Goal: Task Accomplishment & Management: Manage account settings

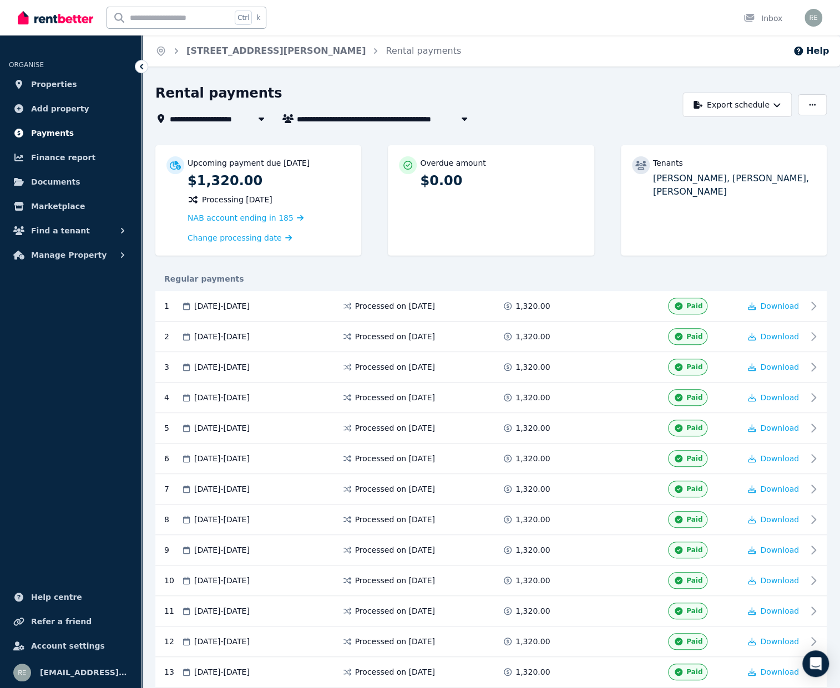
click at [53, 140] on link "Payments" at bounding box center [71, 133] width 124 height 22
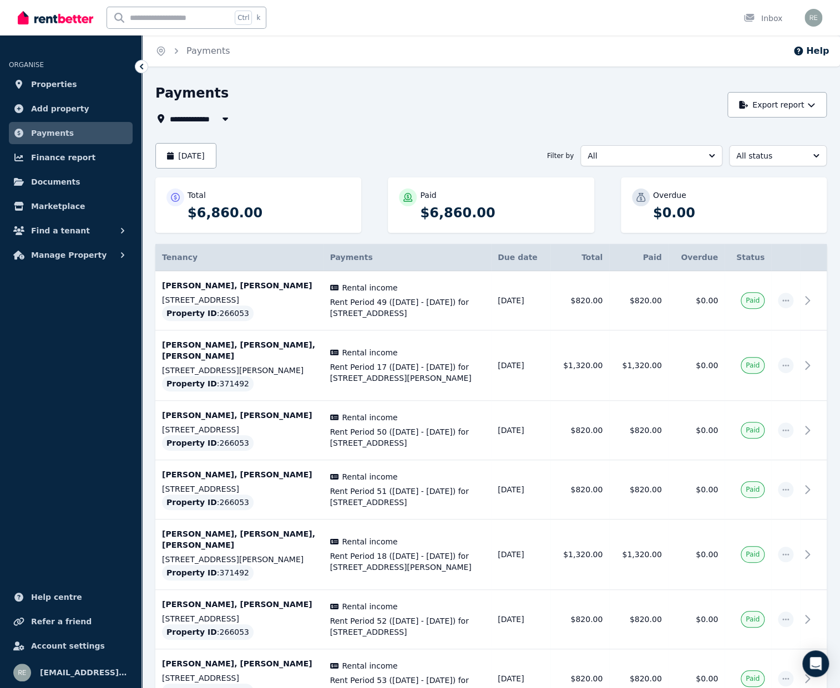
click at [824, 17] on div "Open main menu Ctrl k Inbox Open user menu" at bounding box center [420, 18] width 840 height 36
click at [819, 16] on img "button" at bounding box center [813, 18] width 18 height 18
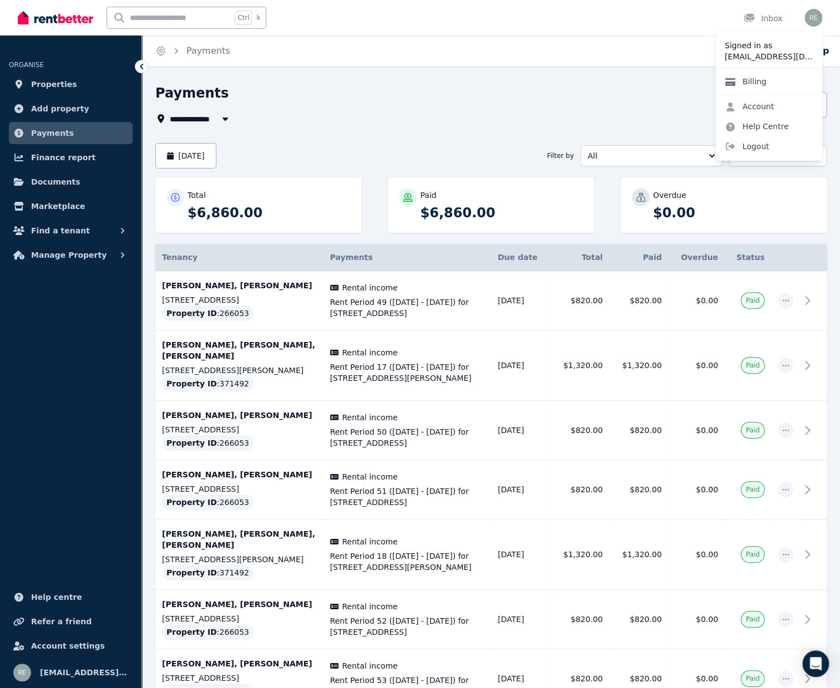
click at [763, 80] on link "Billing" at bounding box center [745, 82] width 59 height 20
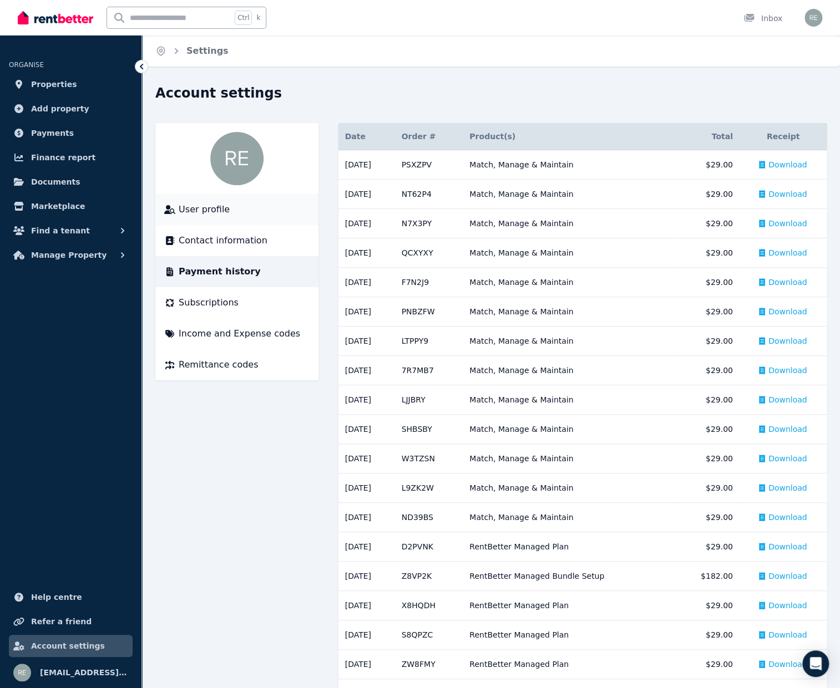
click at [228, 212] on div "User profile" at bounding box center [236, 209] width 145 height 13
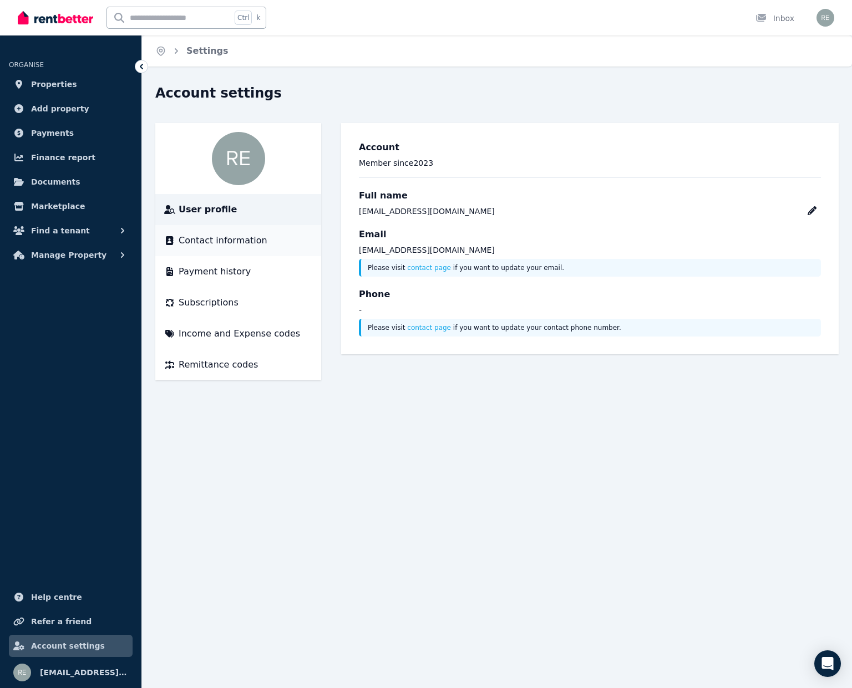
click at [217, 232] on li "Contact information" at bounding box center [238, 240] width 166 height 31
click at [229, 247] on span "Contact information" at bounding box center [223, 240] width 89 height 13
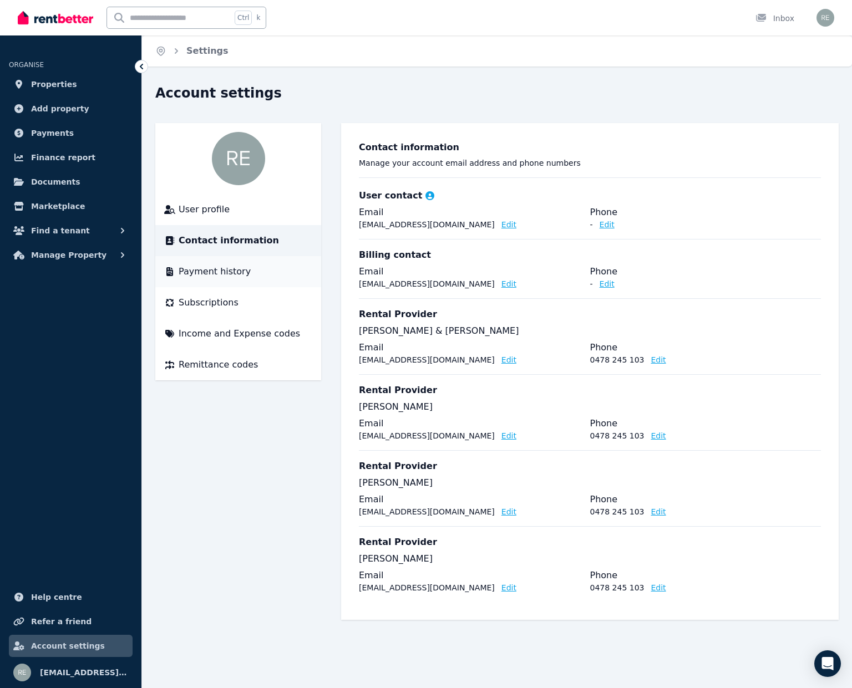
click at [220, 270] on span "Payment history" at bounding box center [215, 271] width 72 height 13
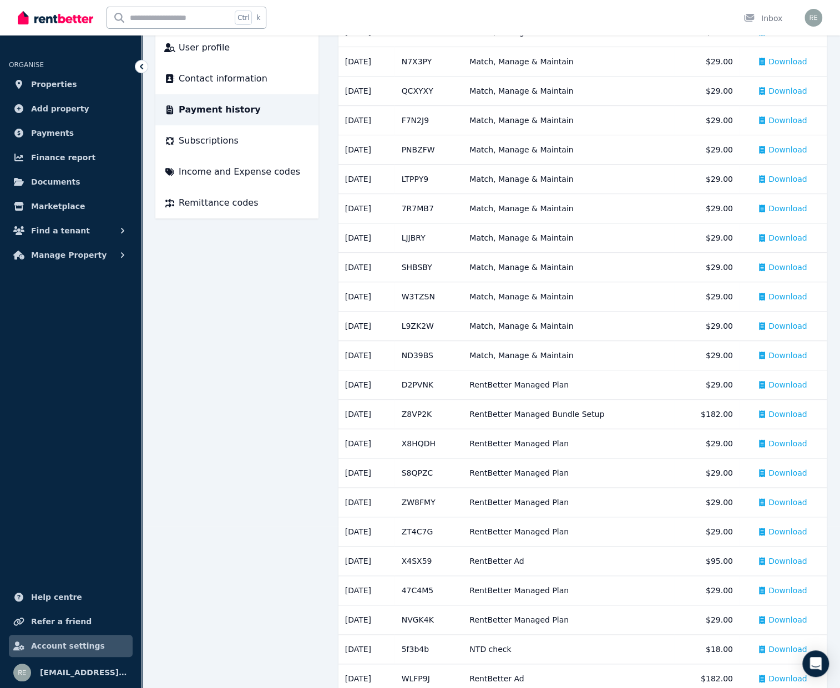
scroll to position [184, 0]
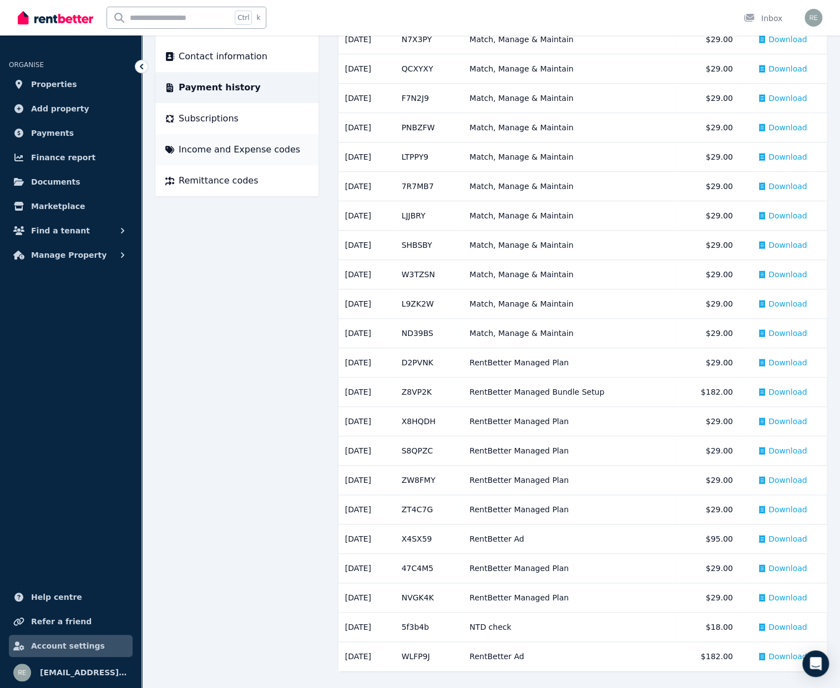
click at [229, 150] on span "Income and Expense codes" at bounding box center [239, 149] width 121 height 13
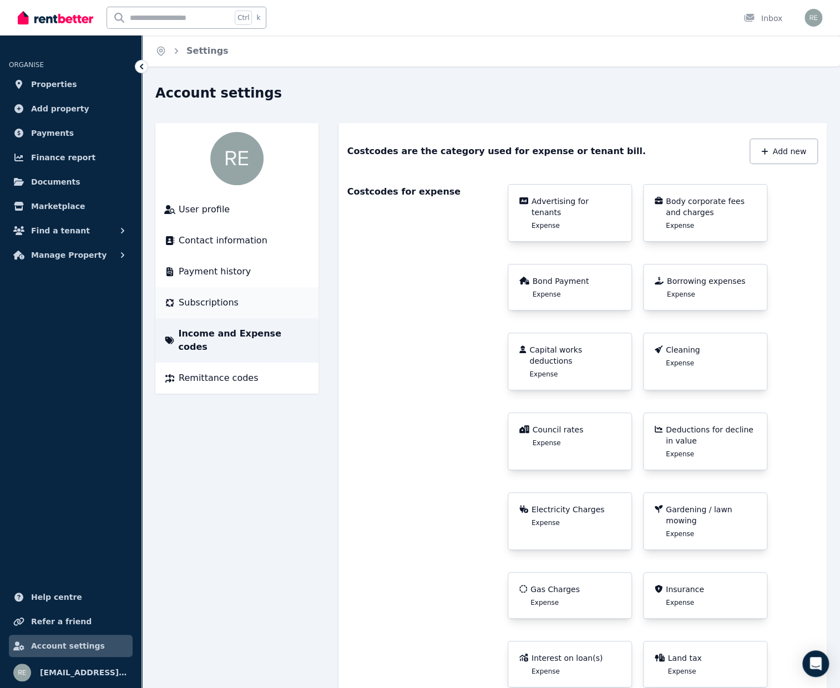
click at [209, 302] on span "Subscriptions" at bounding box center [209, 302] width 60 height 13
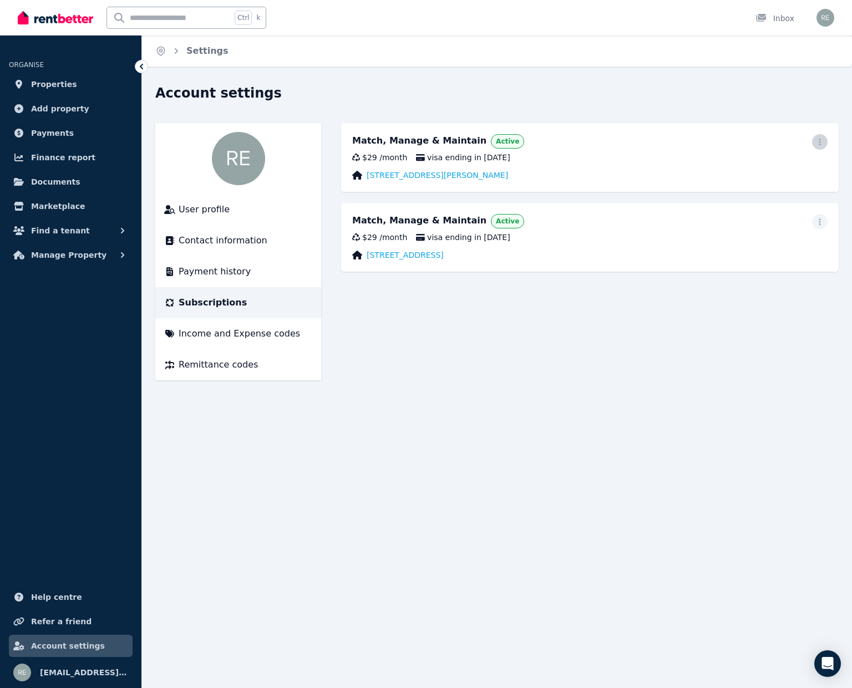
click at [817, 140] on icon "button" at bounding box center [820, 142] width 9 height 8
click at [761, 172] on span "Update payment method" at bounding box center [770, 178] width 98 height 27
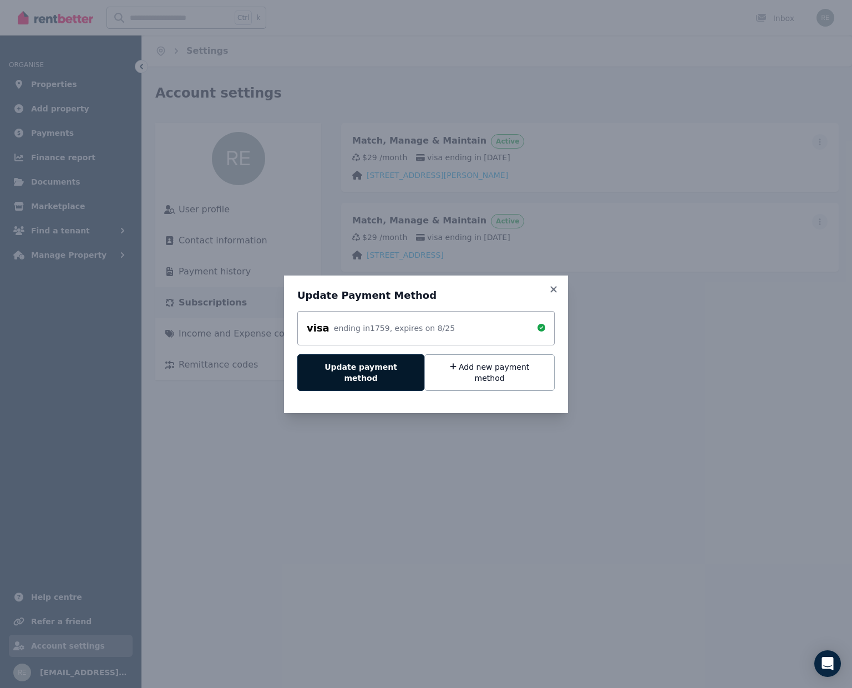
click at [375, 370] on button "Update payment method" at bounding box center [360, 372] width 127 height 37
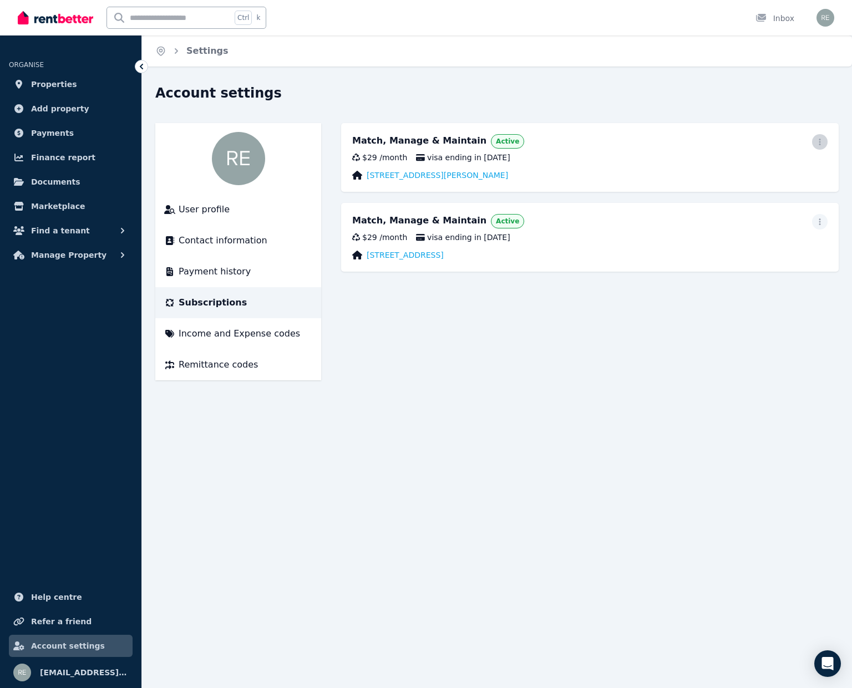
click at [822, 138] on icon "button" at bounding box center [820, 142] width 9 height 8
click at [772, 170] on span "Update payment method" at bounding box center [770, 178] width 98 height 27
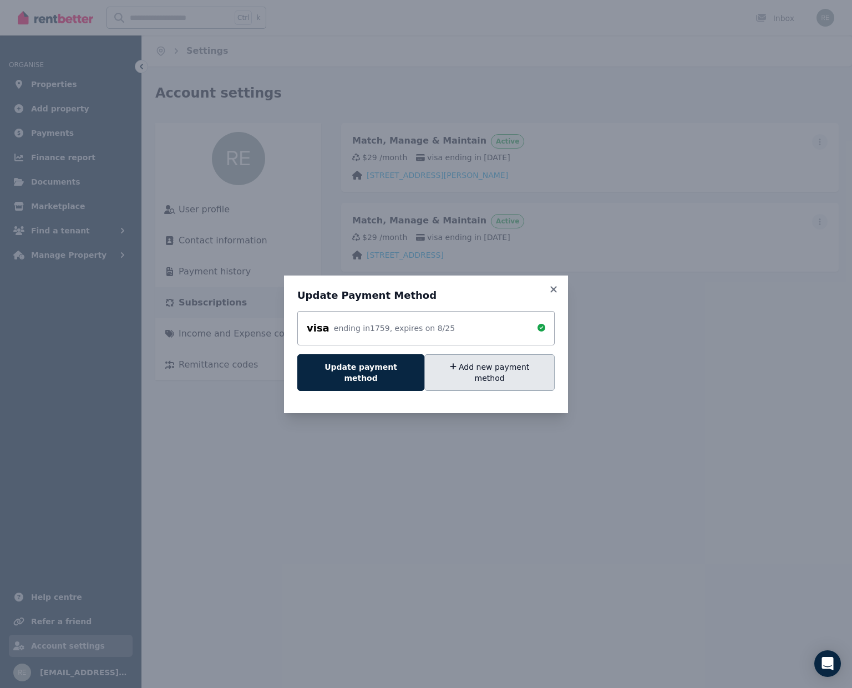
click at [479, 374] on button "Add new payment method" at bounding box center [489, 372] width 130 height 37
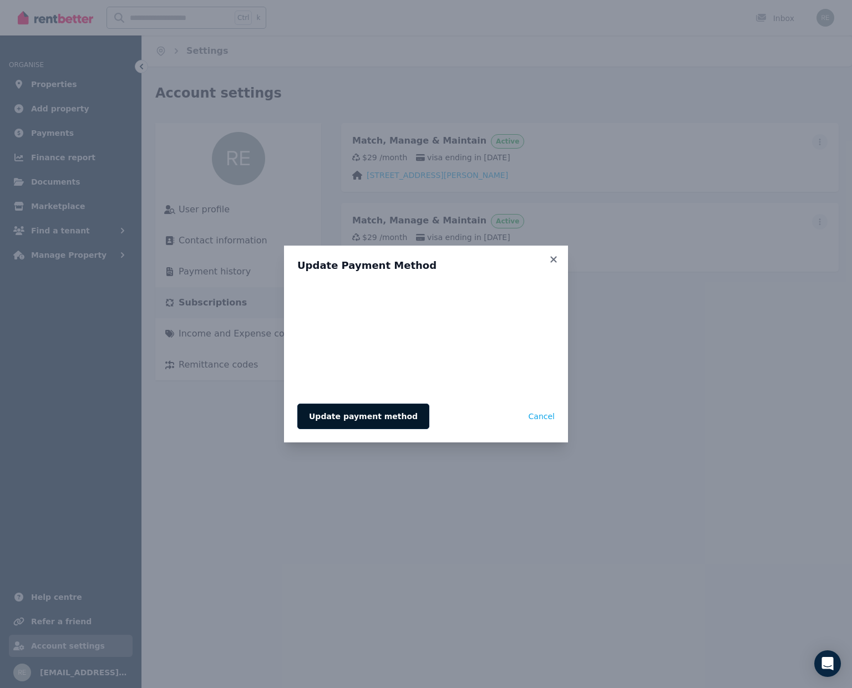
click at [369, 413] on button "Update payment method" at bounding box center [363, 417] width 132 height 26
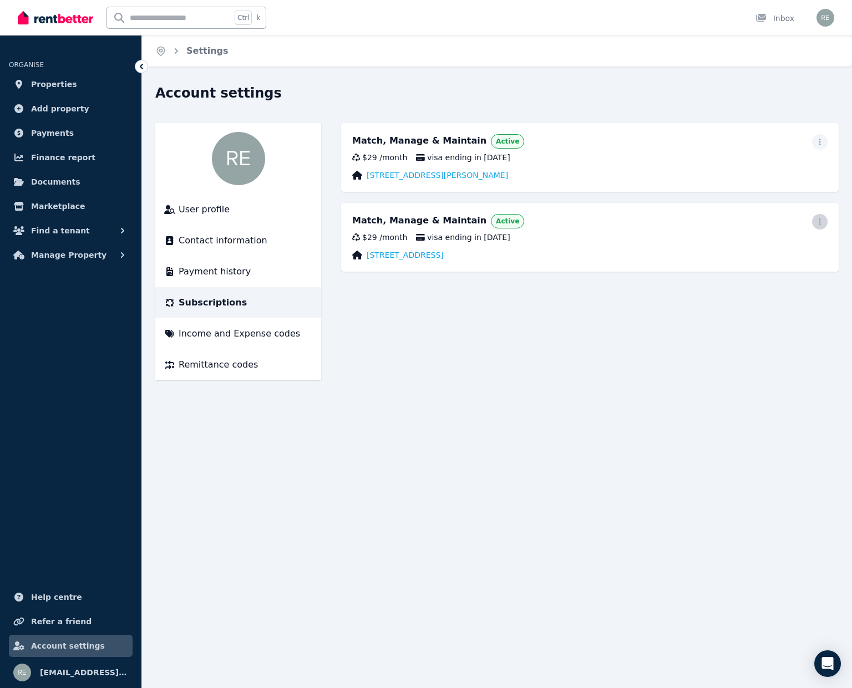
click at [823, 218] on icon "button" at bounding box center [820, 222] width 9 height 8
click at [763, 253] on span "Update payment method" at bounding box center [770, 258] width 98 height 27
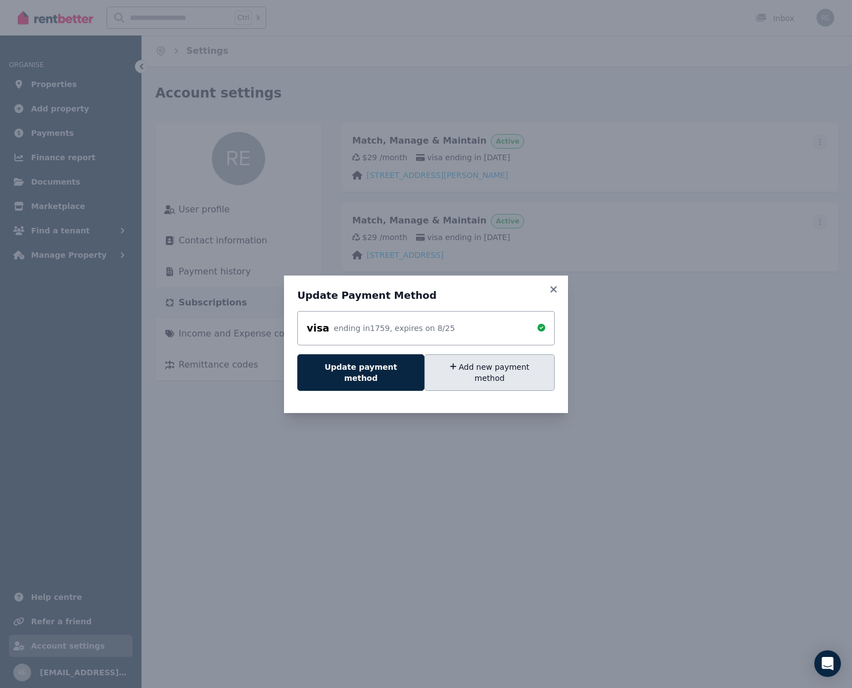
click at [474, 376] on button "Add new payment method" at bounding box center [489, 372] width 130 height 37
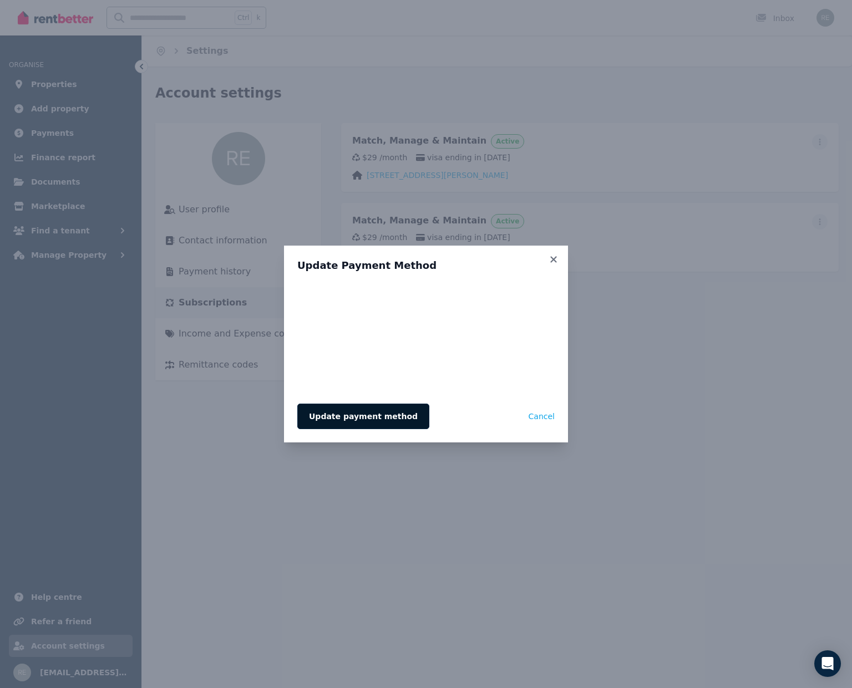
click at [373, 412] on button "Update payment method" at bounding box center [363, 417] width 132 height 26
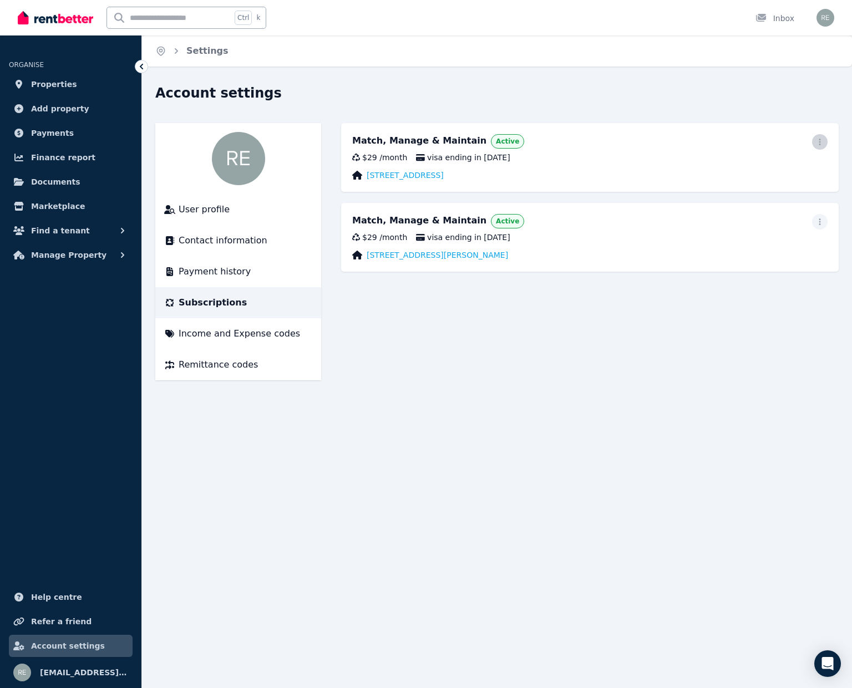
click at [823, 140] on icon "button" at bounding box center [820, 142] width 9 height 8
click at [759, 171] on span "Update payment method" at bounding box center [770, 178] width 98 height 27
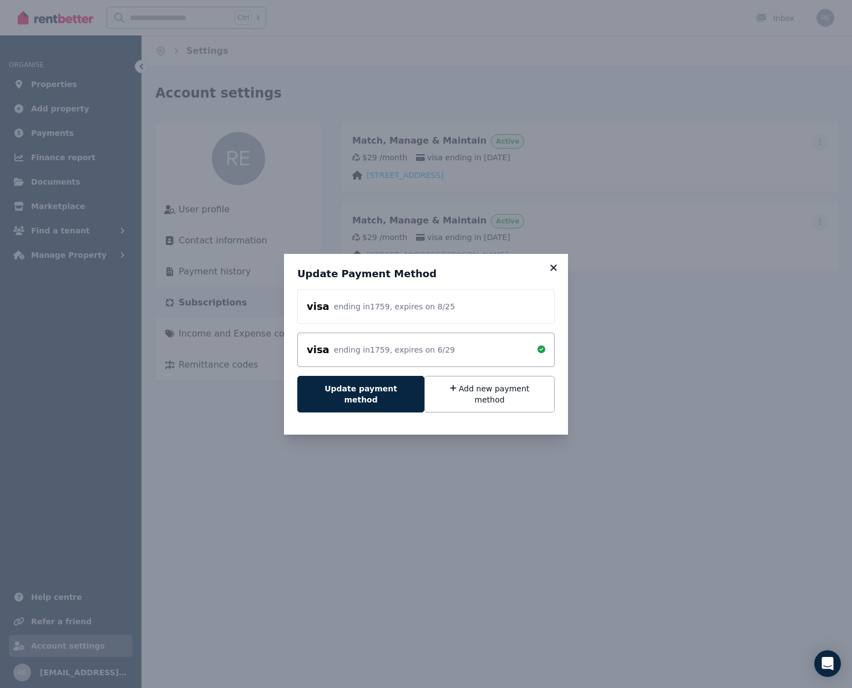
click at [555, 271] on icon at bounding box center [553, 268] width 6 height 6
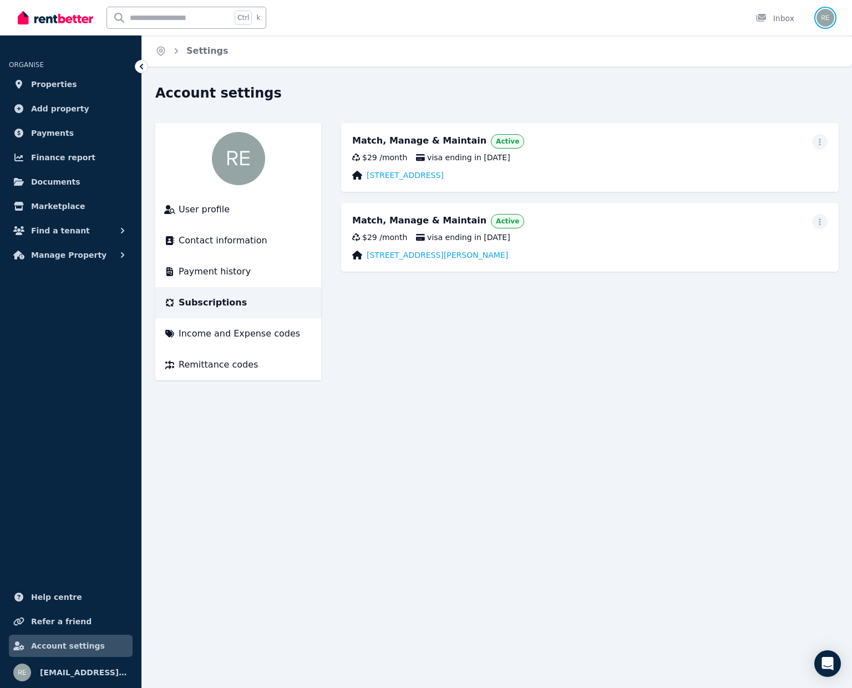
click at [825, 18] on img "button" at bounding box center [826, 18] width 18 height 18
click at [762, 144] on span "Logout" at bounding box center [781, 146] width 107 height 20
